Goal: Check status: Check status

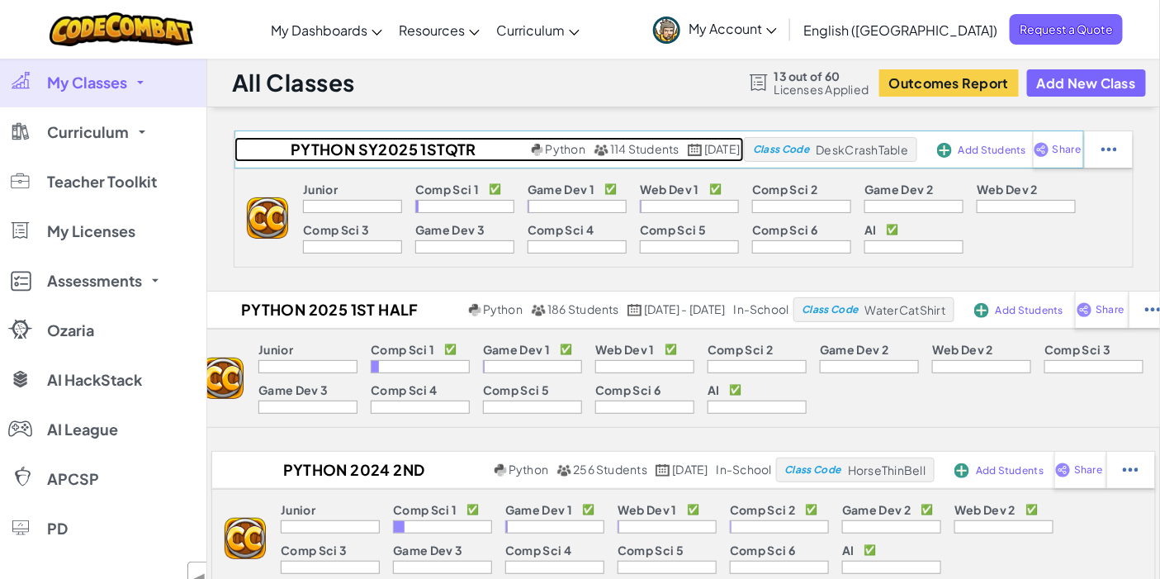
click at [343, 145] on h2 "Python SY2025 1stqtr DeskCrashTable" at bounding box center [380, 149] width 293 height 25
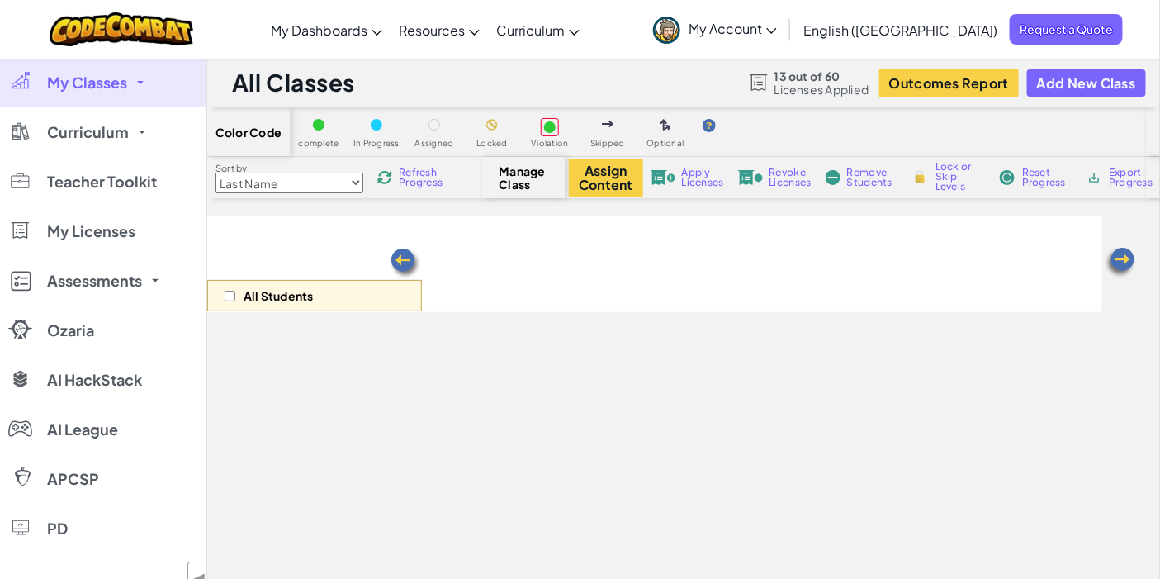
select select "560f1a9f22961295f9427742"
